Goal: Navigation & Orientation: Find specific page/section

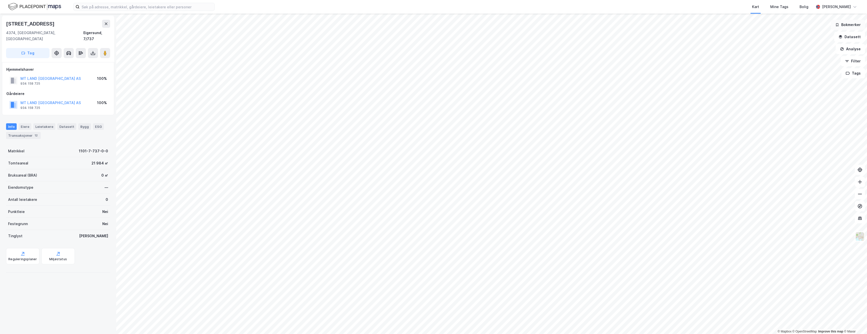
click at [846, 26] on button "Bokmerker" at bounding box center [848, 25] width 34 height 10
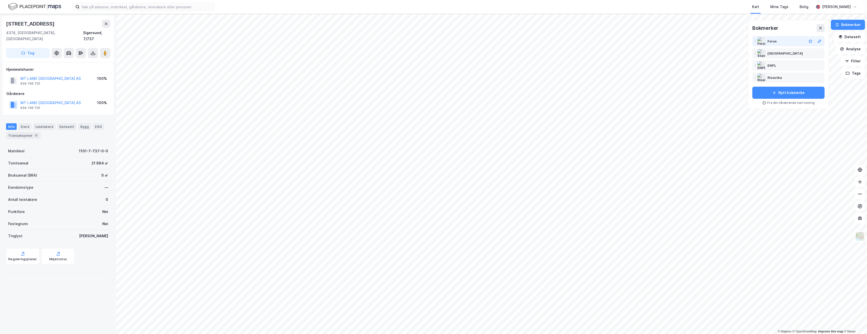
click at [777, 42] on div "Forus" at bounding box center [773, 41] width 10 height 6
